Goal: Task Accomplishment & Management: Use online tool/utility

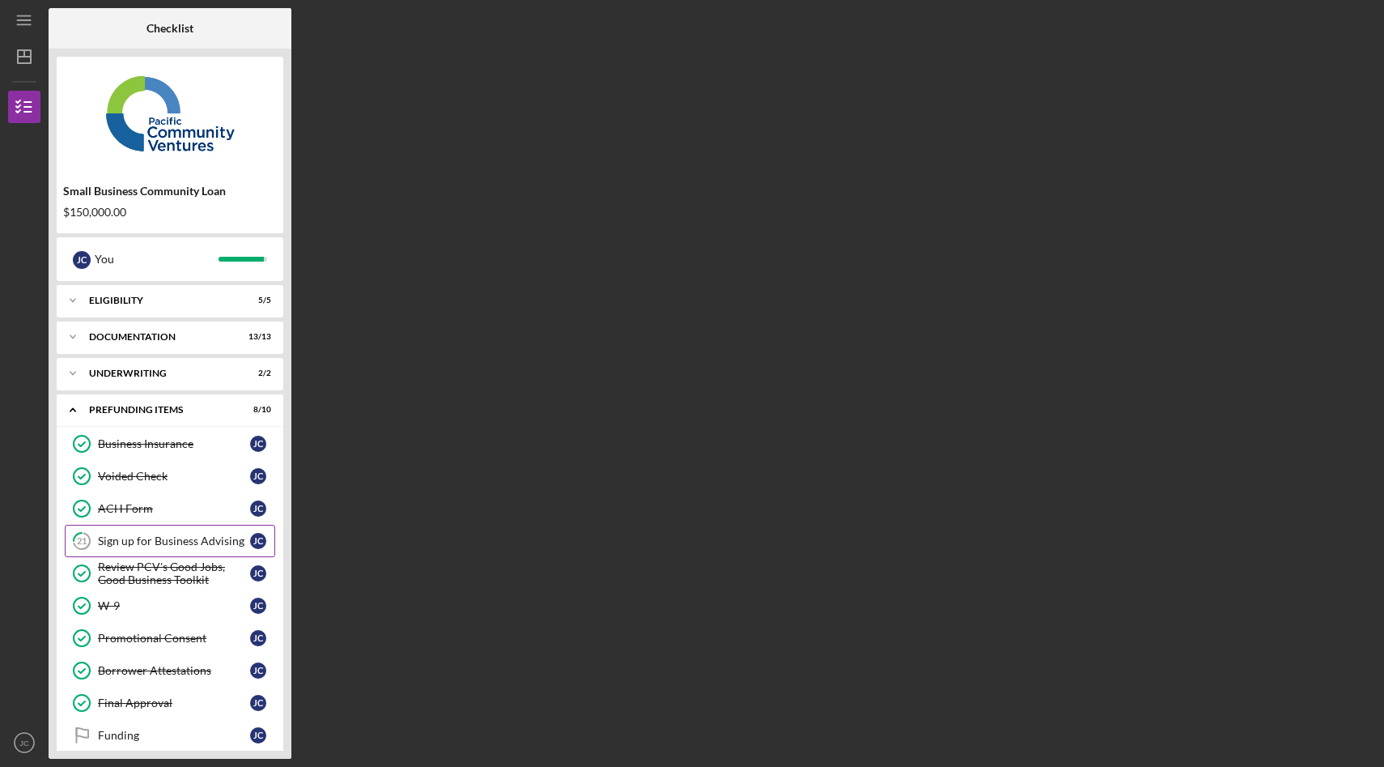
scroll to position [17, 0]
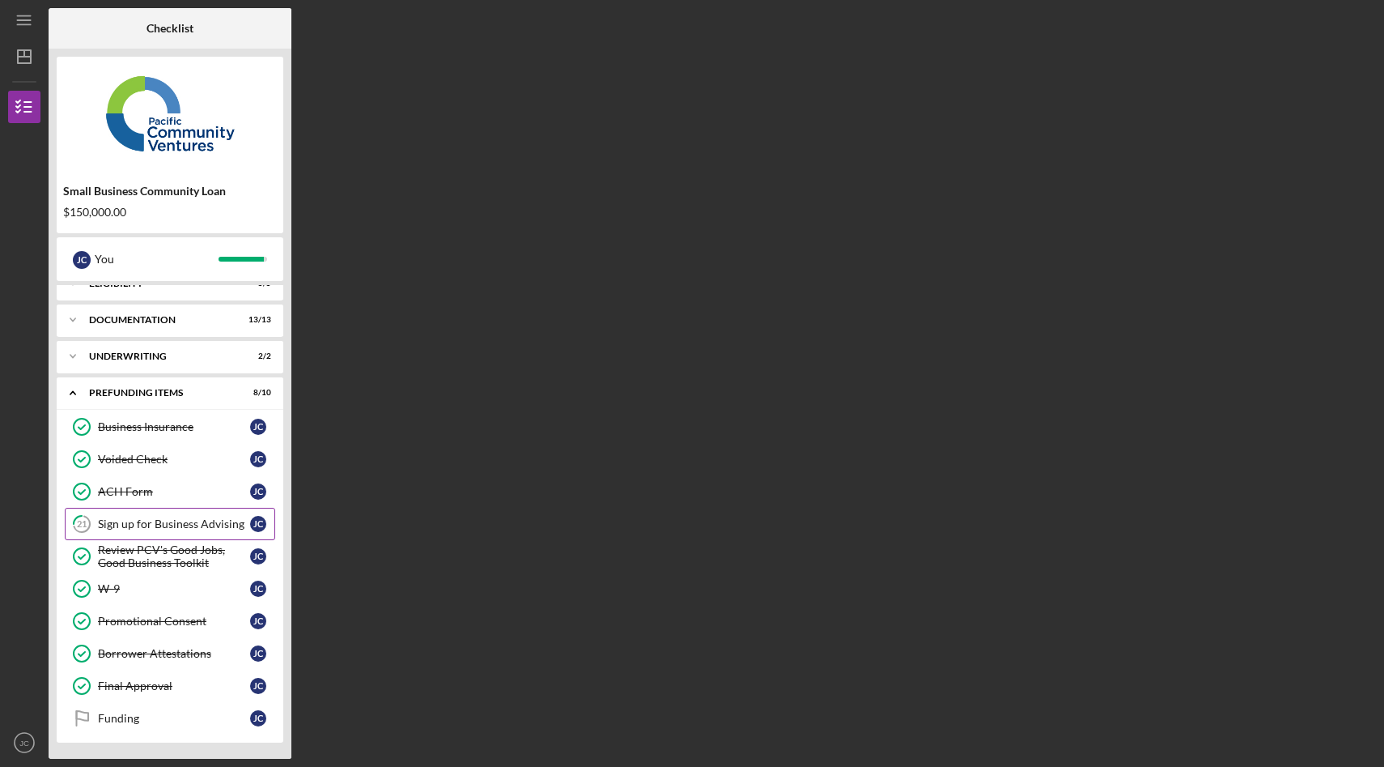
click at [155, 534] on link "21 Sign up for Business Advising [PERSON_NAME]" at bounding box center [170, 524] width 210 height 32
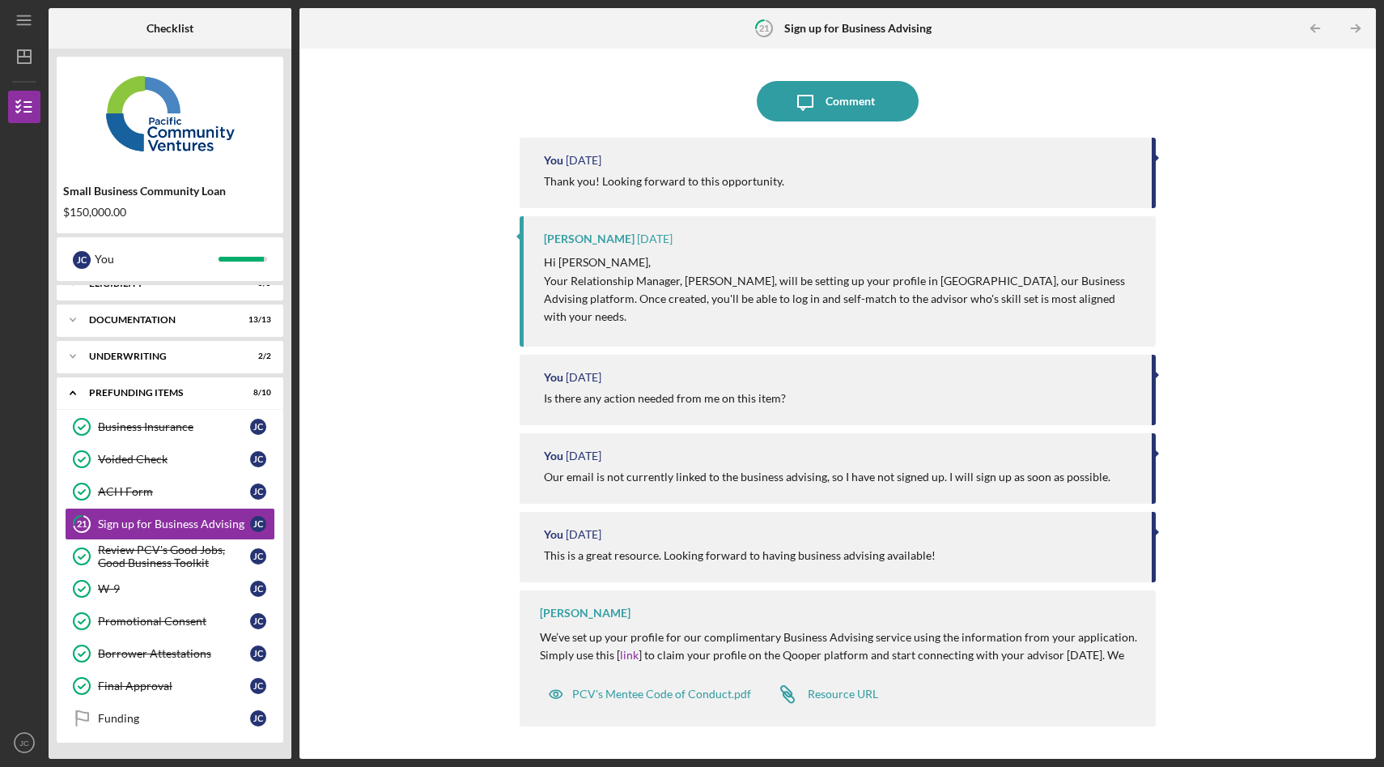
click at [599, 95] on div "Icon/Message Comment" at bounding box center [838, 101] width 636 height 40
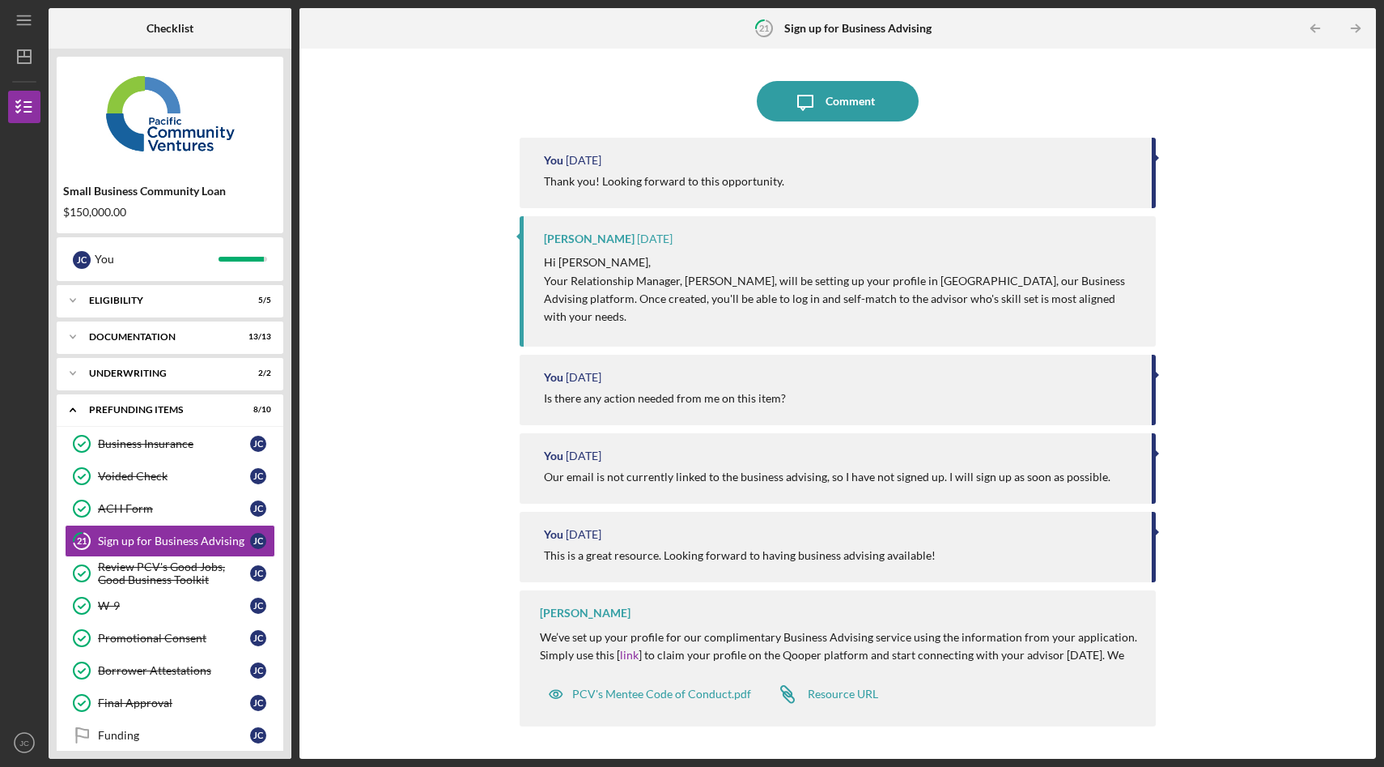
click at [454, 61] on div "Icon/Message Comment You 3 days ago Thank you! Looking forward to this opportun…" at bounding box center [838, 404] width 1061 height 694
